Goal: Entertainment & Leisure: Consume media (video, audio)

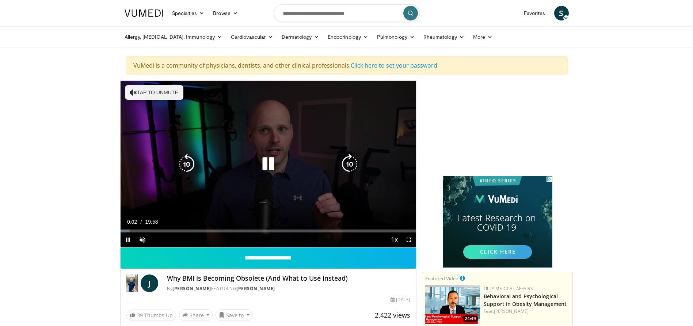
click at [145, 94] on button "Tap to unmute" at bounding box center [154, 92] width 58 height 15
drag, startPoint x: 164, startPoint y: 238, endPoint x: 176, endPoint y: 240, distance: 11.8
click at [176, 240] on div "Current Time 0:07 / Duration 19:58 Pause Mute 100% Loaded : 4.13% 00:07 04:24 S…" at bounding box center [268, 239] width 296 height 15
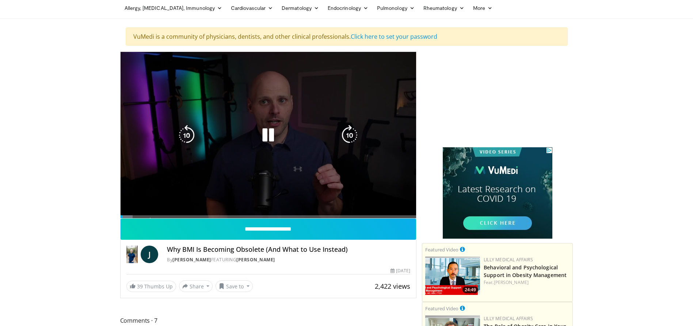
scroll to position [73, 0]
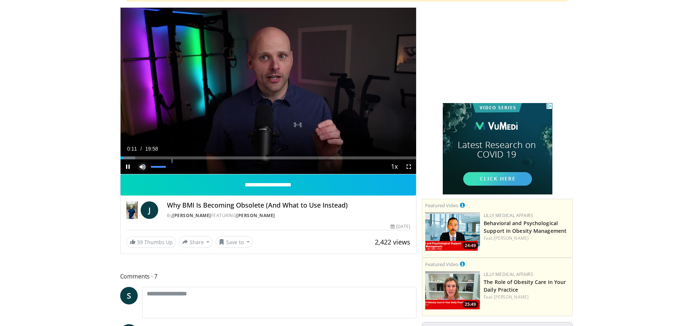
click at [139, 167] on span "Video Player" at bounding box center [142, 166] width 15 height 15
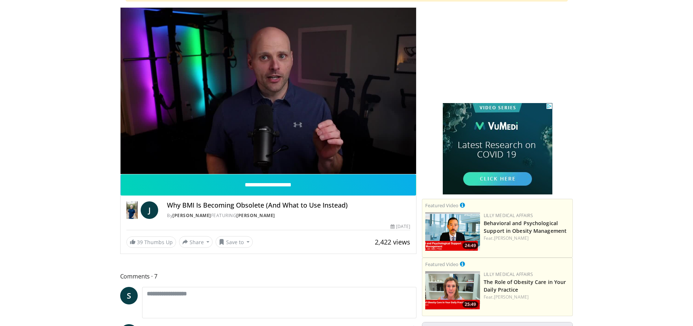
click at [139, 167] on video-js "**********" at bounding box center [268, 91] width 296 height 166
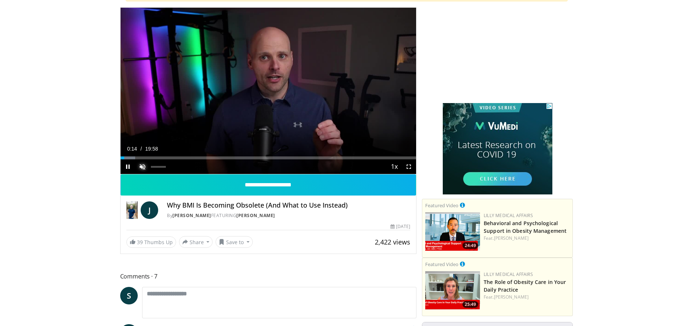
click at [141, 168] on span "Video Player" at bounding box center [142, 166] width 15 height 15
click at [127, 168] on span "Video Player" at bounding box center [127, 166] width 15 height 15
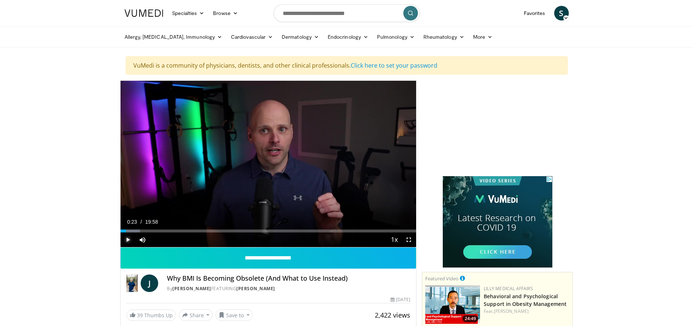
click at [126, 240] on span "Video Player" at bounding box center [127, 239] width 15 height 15
drag, startPoint x: 128, startPoint y: 231, endPoint x: 111, endPoint y: 231, distance: 17.2
click at [139, 240] on span "Video Player" at bounding box center [142, 239] width 15 height 15
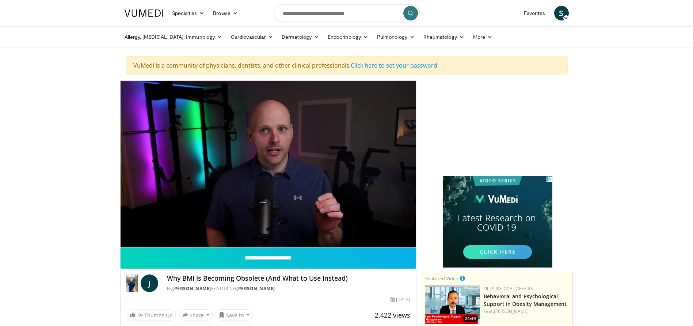
click at [139, 240] on div "10 seconds Tap to unmute" at bounding box center [268, 164] width 296 height 166
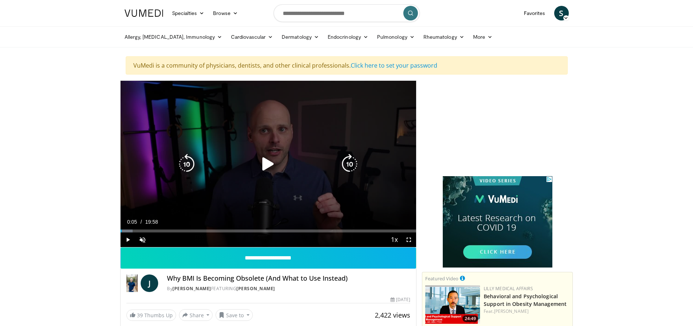
click at [273, 167] on icon "Video Player" at bounding box center [268, 164] width 20 height 20
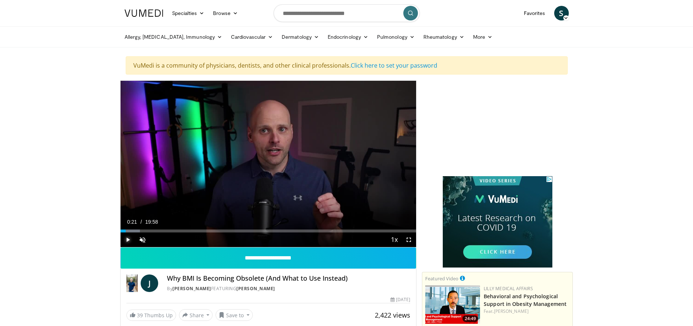
click at [126, 238] on span "Video Player" at bounding box center [127, 239] width 15 height 15
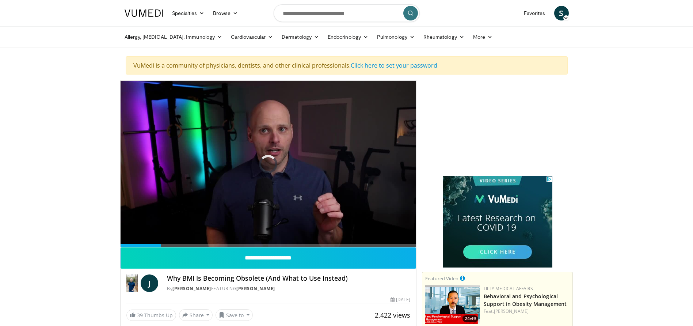
drag, startPoint x: 161, startPoint y: 230, endPoint x: 120, endPoint y: 232, distance: 41.3
click at [120, 232] on div "**********" at bounding box center [268, 203] width 296 height 246
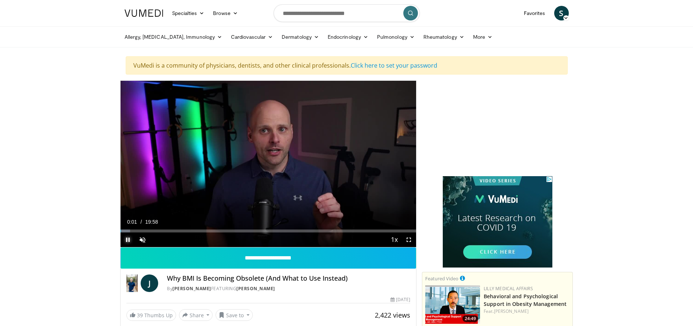
click at [129, 241] on span "Video Player" at bounding box center [127, 239] width 15 height 15
